Goal: Communication & Community: Connect with others

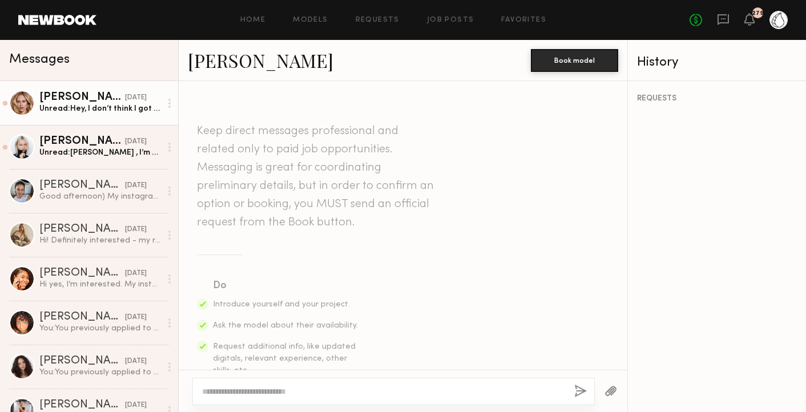
scroll to position [984, 0]
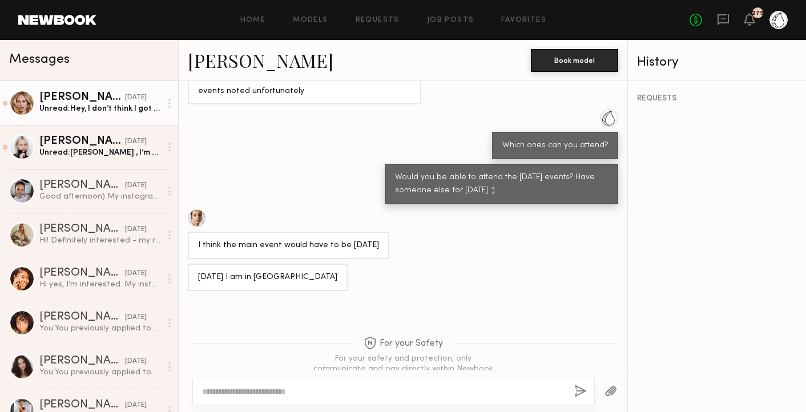
click at [77, 110] on div "Unread: Hey, I don’t think I got your dm" at bounding box center [100, 108] width 122 height 11
click at [78, 105] on div "Unread: Hey, I don’t think I got your dm" at bounding box center [100, 108] width 122 height 11
click at [77, 105] on div "Unread: Hey, I don’t think I got your dm" at bounding box center [100, 108] width 122 height 11
click at [94, 100] on div "[PERSON_NAME]" at bounding box center [82, 97] width 86 height 11
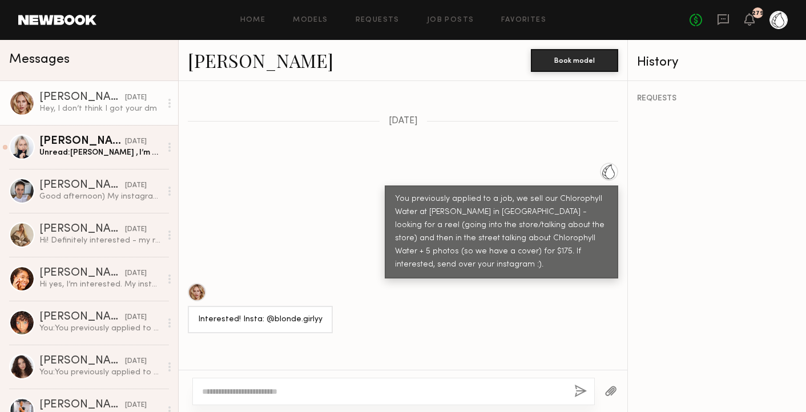
scroll to position [549, 0]
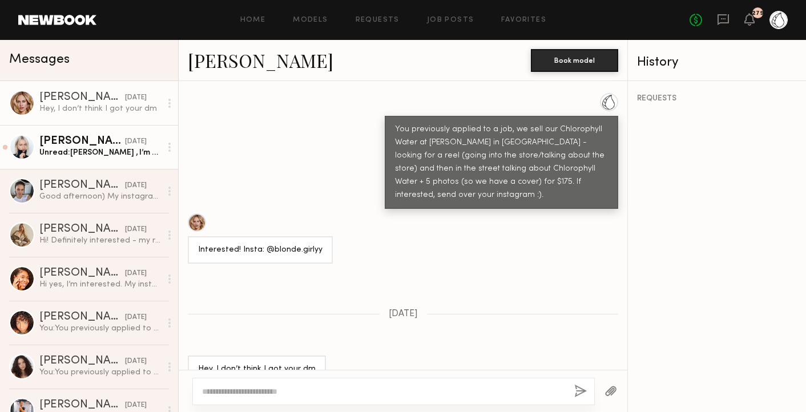
click at [99, 146] on div "[PERSON_NAME]" at bounding box center [82, 141] width 86 height 11
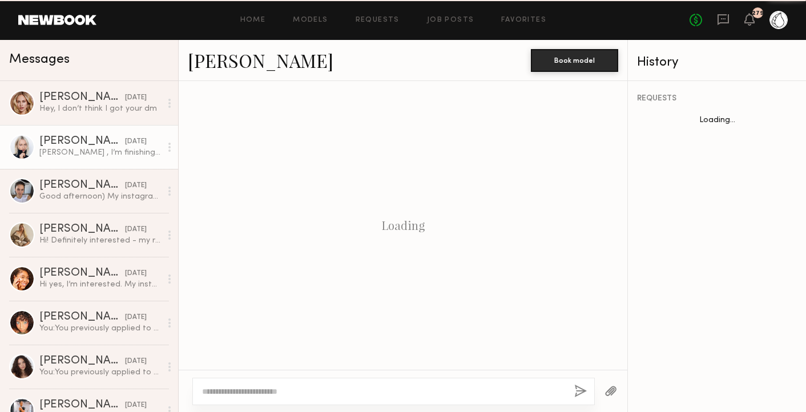
scroll to position [717, 0]
